Goal: Navigation & Orientation: Understand site structure

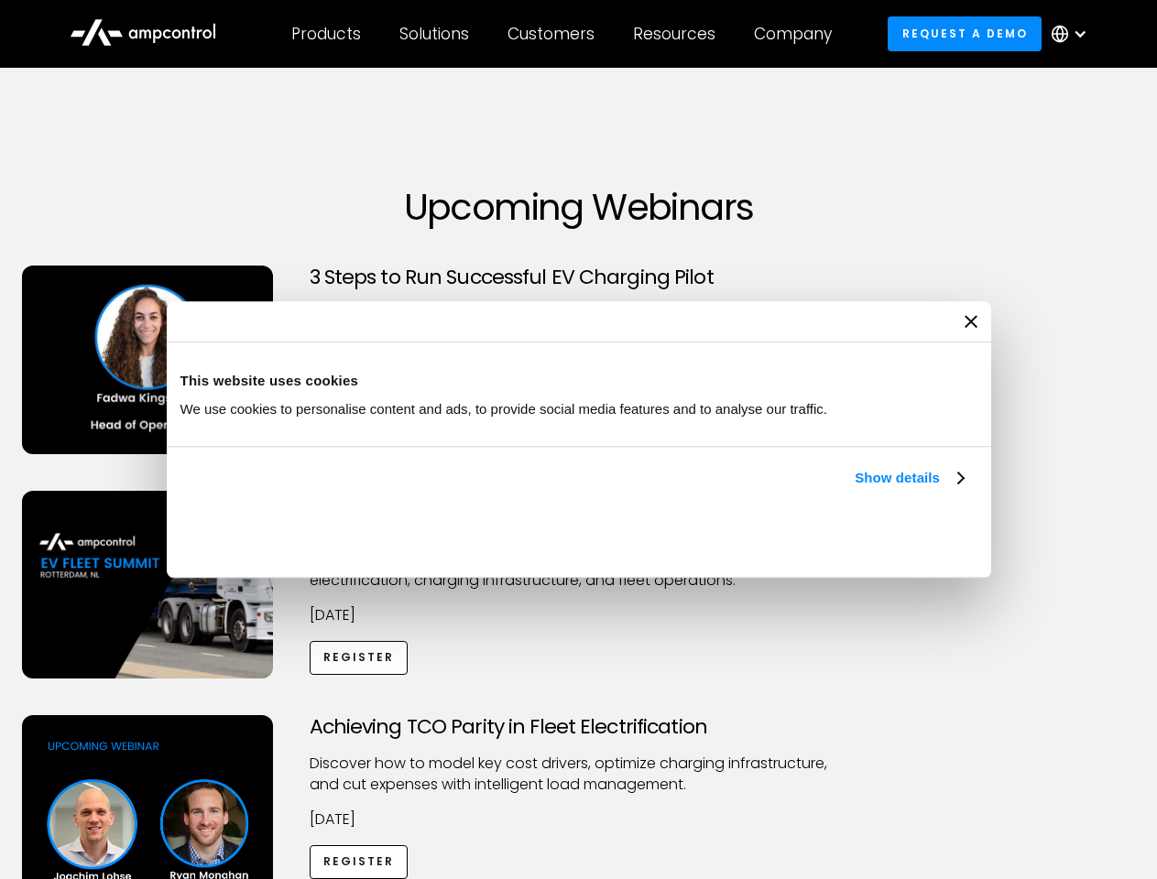
click at [855, 489] on link "Show details" at bounding box center [909, 478] width 108 height 22
click at [0, 0] on div "Necessary cookies help make a website usable by enabling basic functions like p…" at bounding box center [0, 0] width 0 height 0
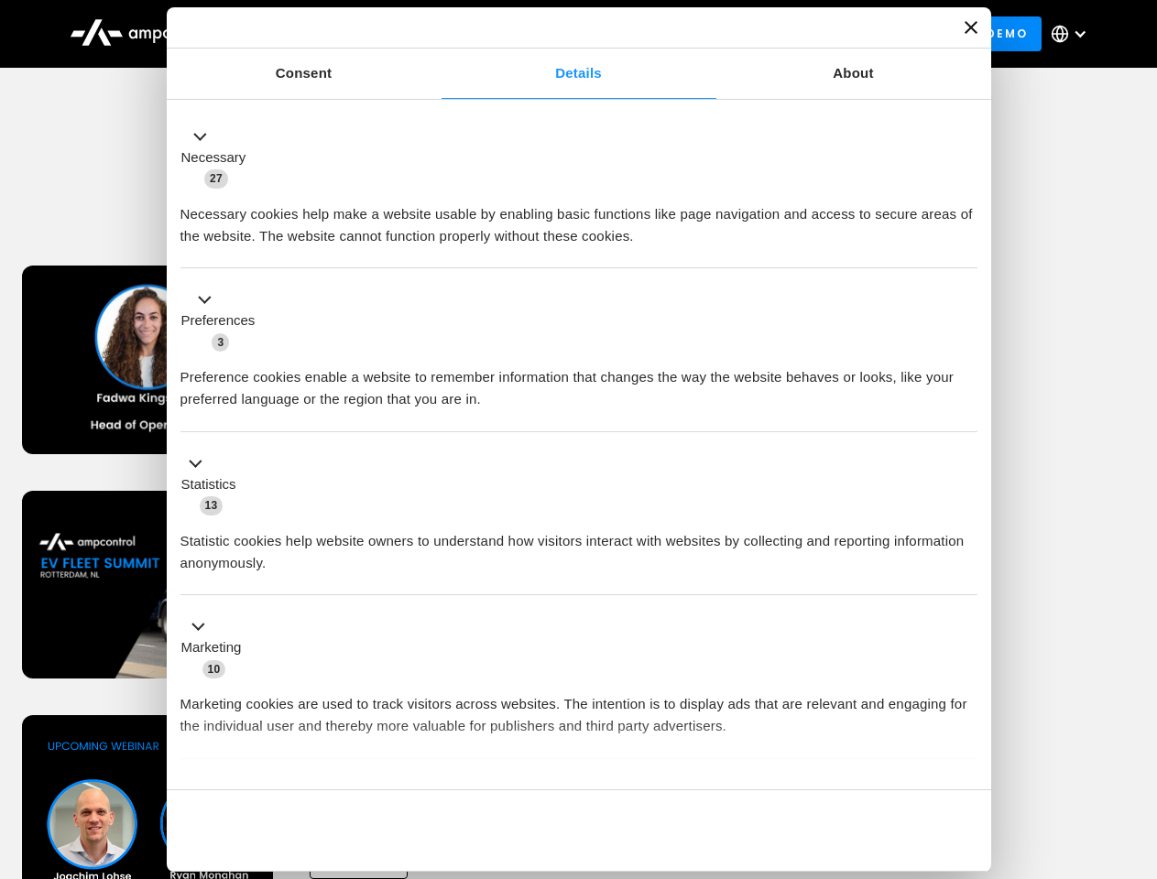
click at [1137, 738] on div "Achieving TCO Parity in Fleet Electrification Discover how to model key cost dr…" at bounding box center [579, 859] width 1151 height 288
click at [563, 34] on div "Customers" at bounding box center [550, 34] width 87 height 20
click at [325, 34] on div "Products" at bounding box center [326, 34] width 70 height 20
click at [435, 34] on div "Solutions" at bounding box center [434, 34] width 70 height 20
click at [554, 34] on div "Customers" at bounding box center [550, 34] width 87 height 20
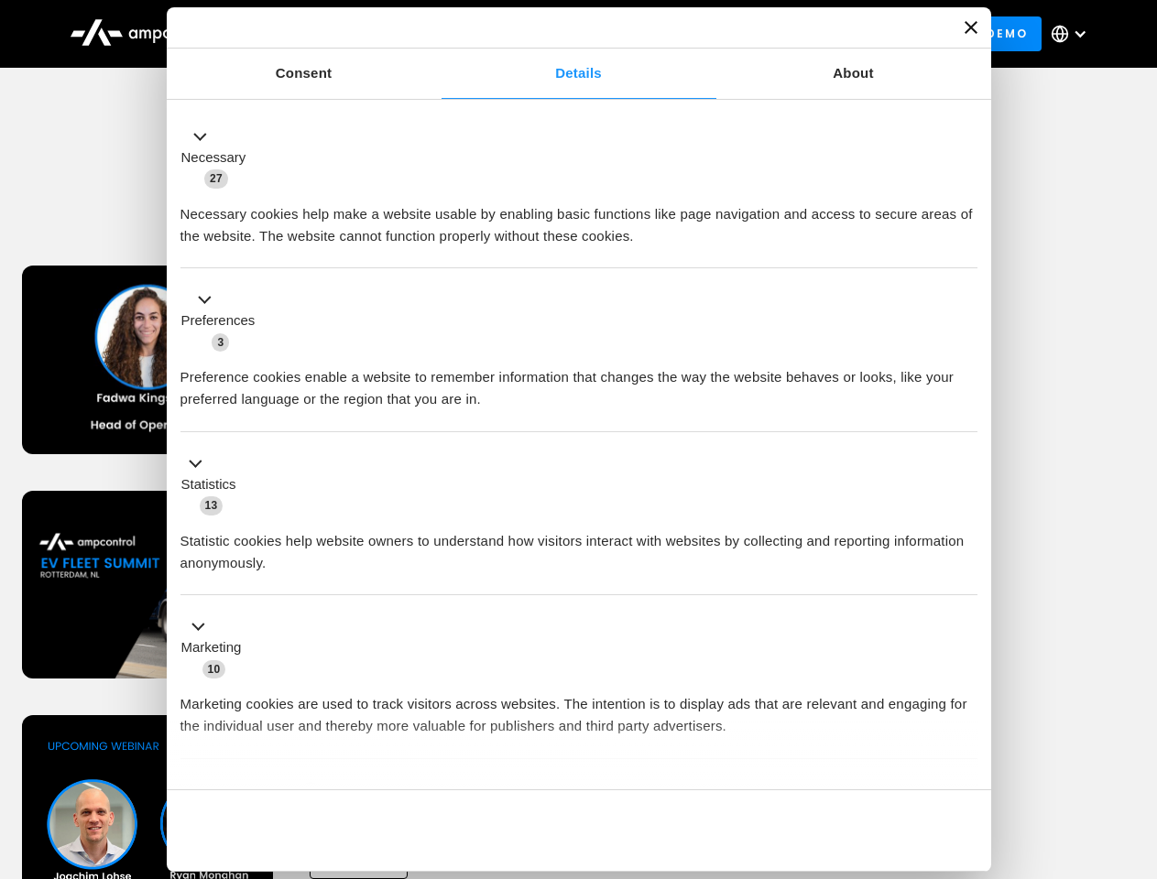
click at [678, 34] on div "Resources" at bounding box center [674, 34] width 82 height 20
click at [799, 34] on div "Company" at bounding box center [793, 34] width 78 height 20
click at [1074, 34] on div at bounding box center [1080, 34] width 15 height 15
